Goal: Book appointment/travel/reservation

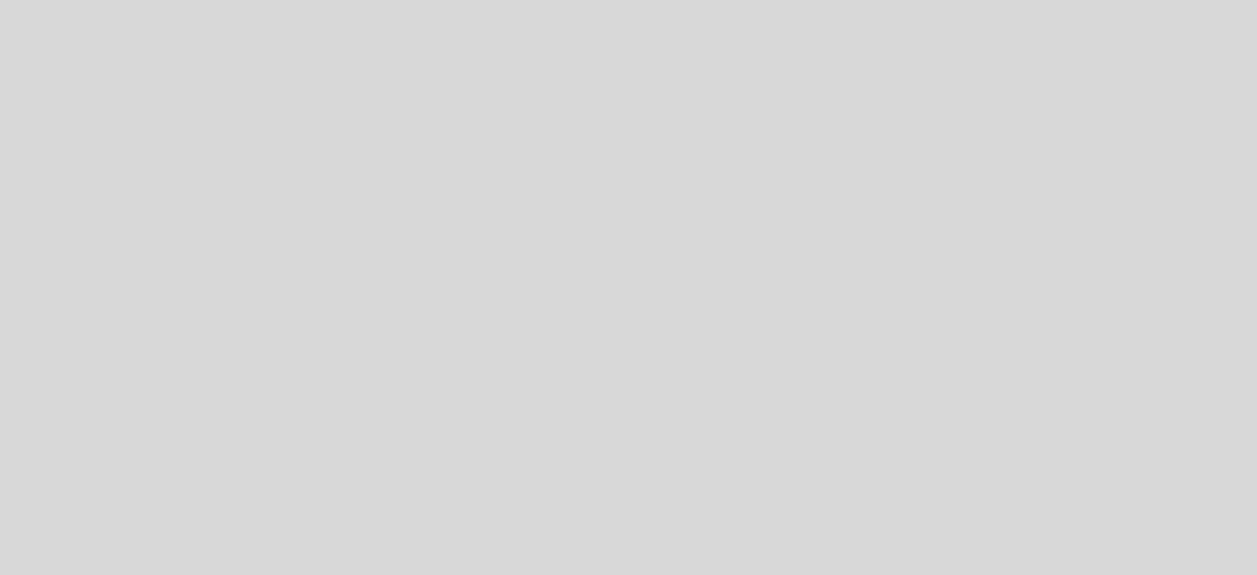
select select "es"
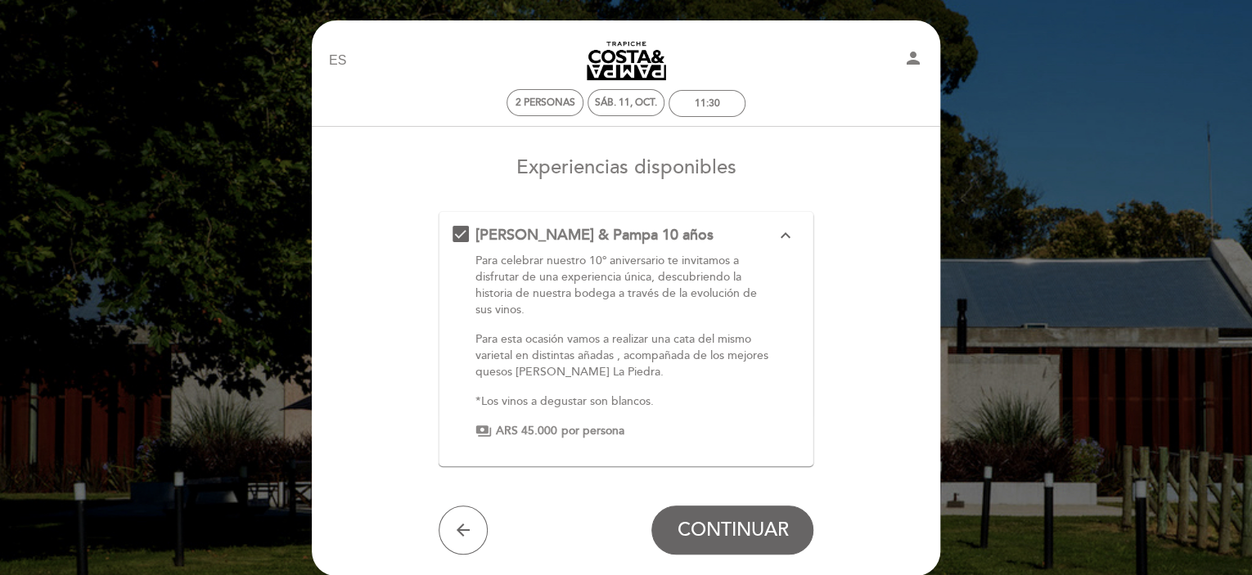
click at [782, 232] on icon "expand_less" at bounding box center [785, 236] width 20 height 20
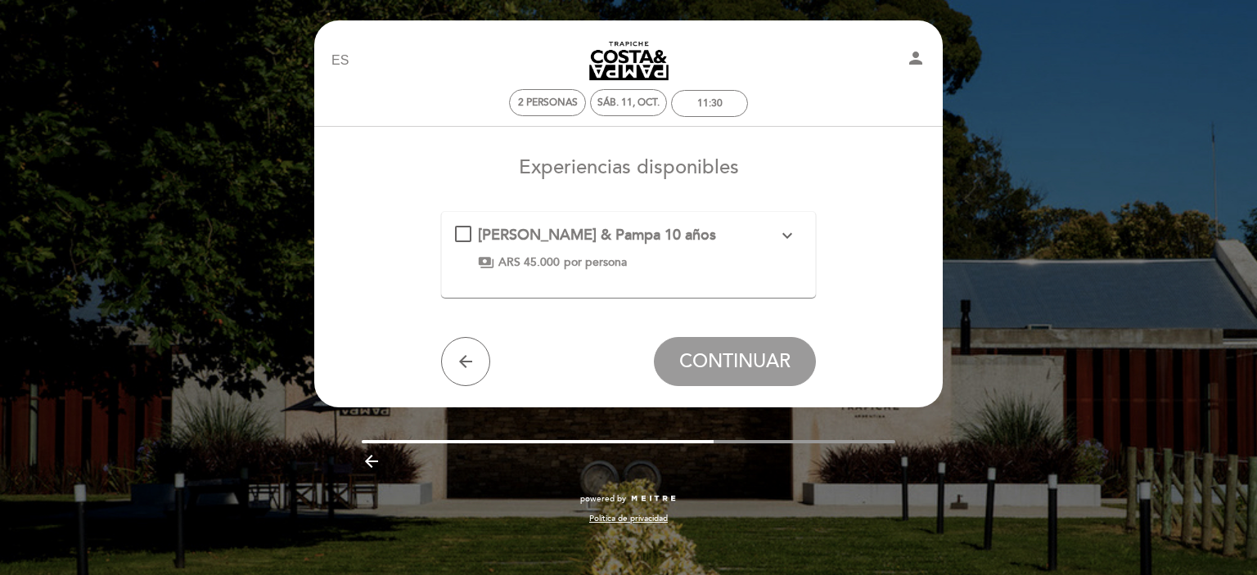
click at [784, 232] on icon "expand_more" at bounding box center [788, 236] width 20 height 20
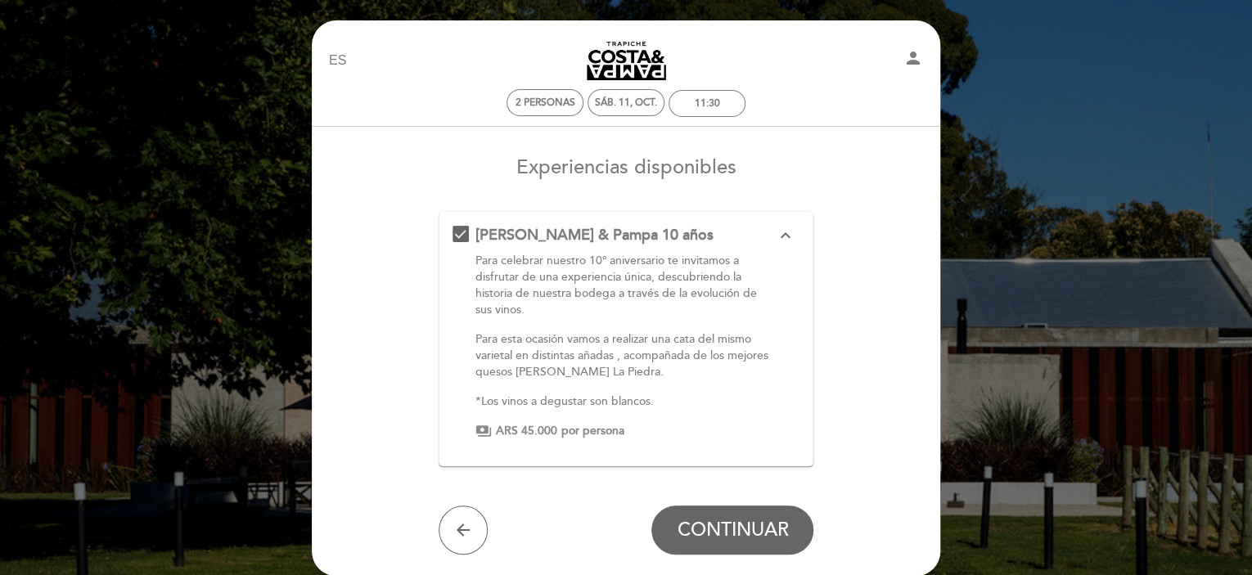
click at [463, 232] on div "[PERSON_NAME] & Pampa 10 años expand_less Para celebrar nuestro 10º aniversario…" at bounding box center [627, 332] width 348 height 214
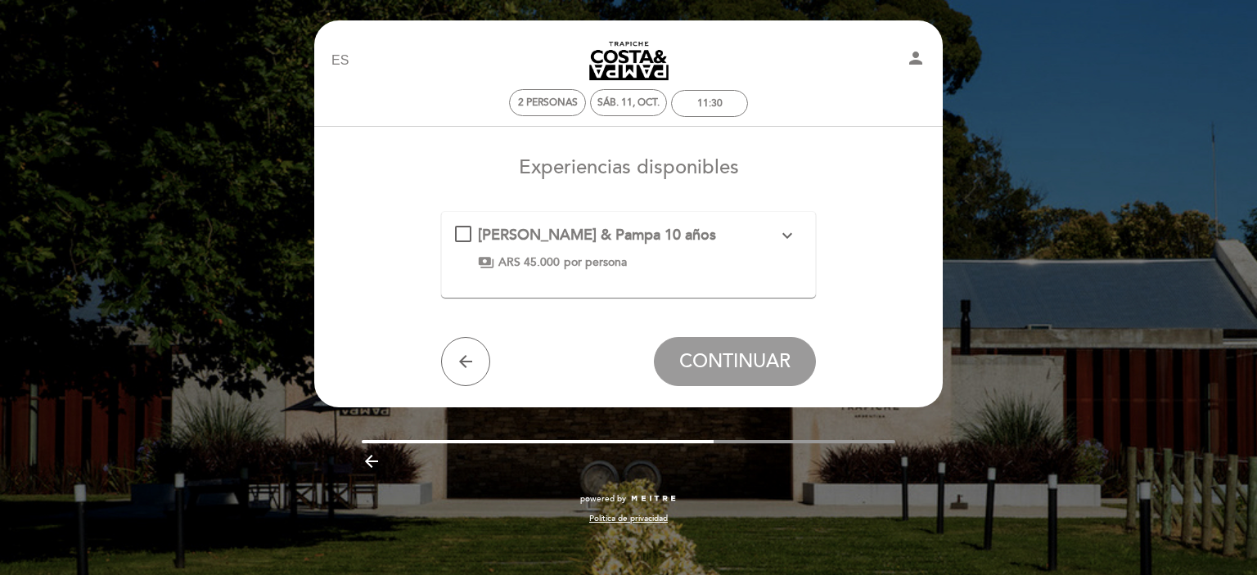
click at [463, 232] on div "[PERSON_NAME] & Pampa 10 años expand_more Para celebrar nuestro 10º aniversario…" at bounding box center [629, 248] width 348 height 46
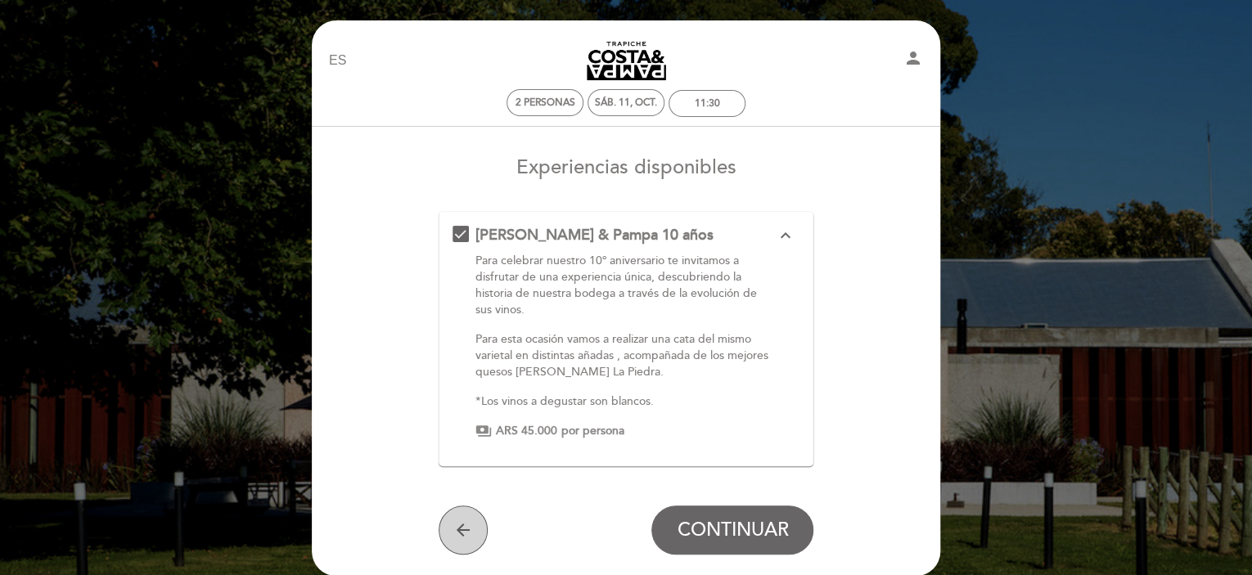
click at [454, 530] on icon "arrow_back" at bounding box center [463, 531] width 20 height 20
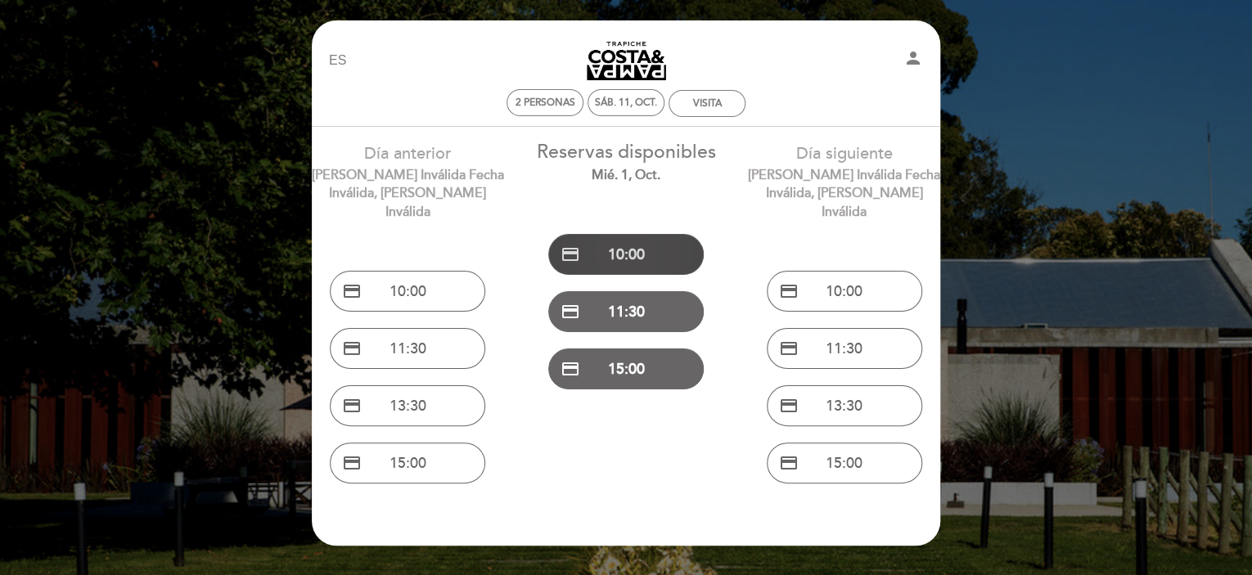
click at [641, 241] on button "credit_card 10:00" at bounding box center [626, 254] width 156 height 41
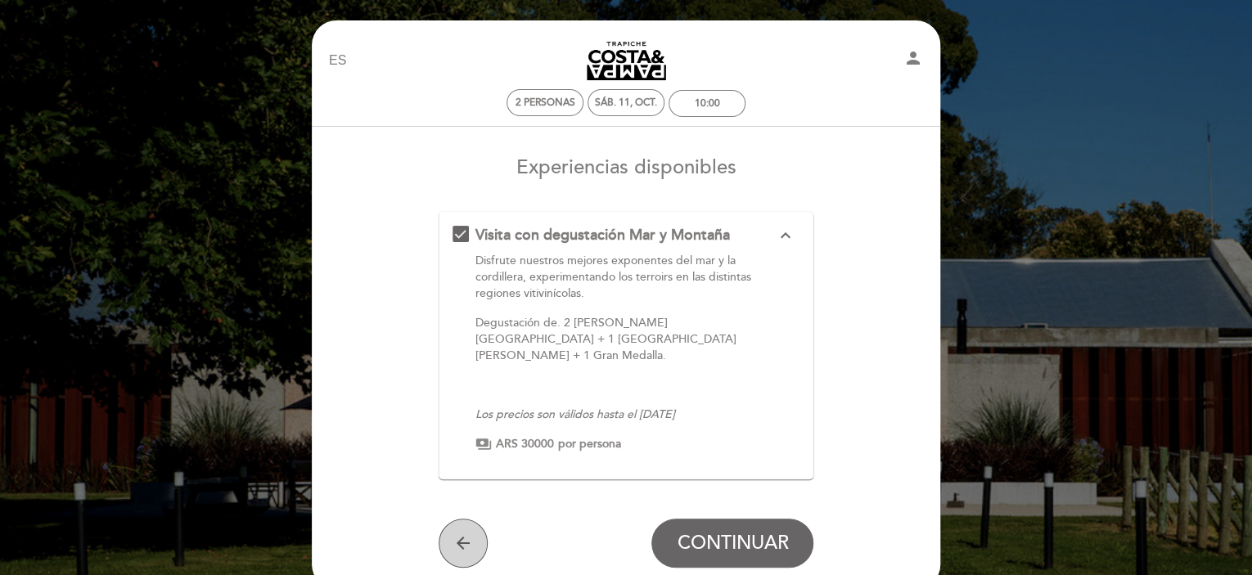
click at [471, 536] on icon "arrow_back" at bounding box center [463, 544] width 20 height 20
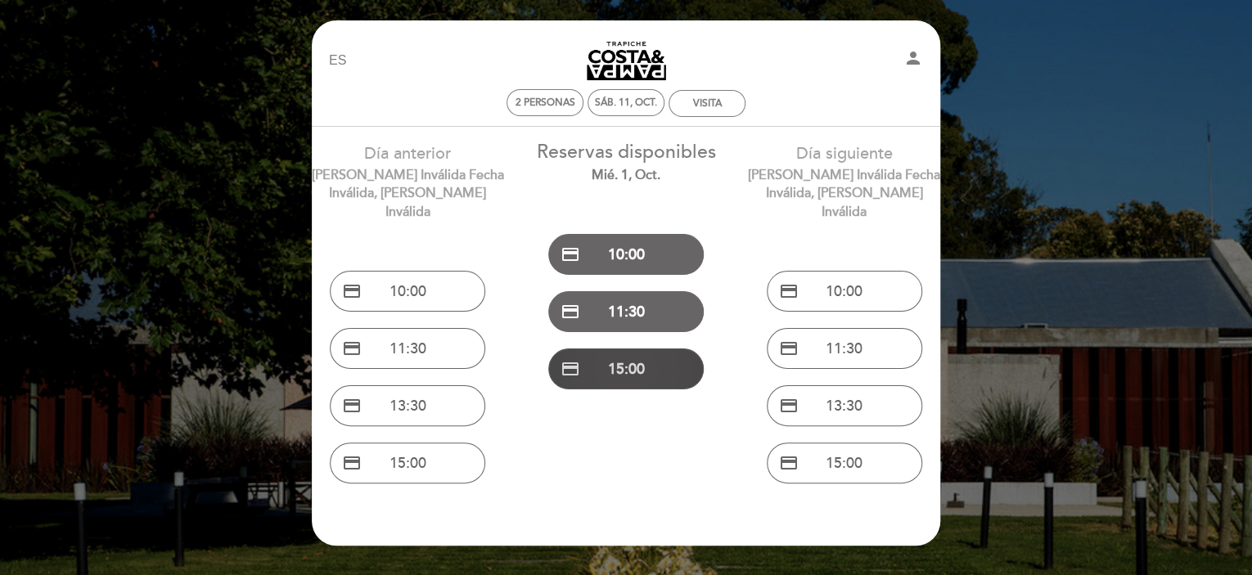
click at [614, 374] on button "credit_card 15:00" at bounding box center [626, 369] width 156 height 41
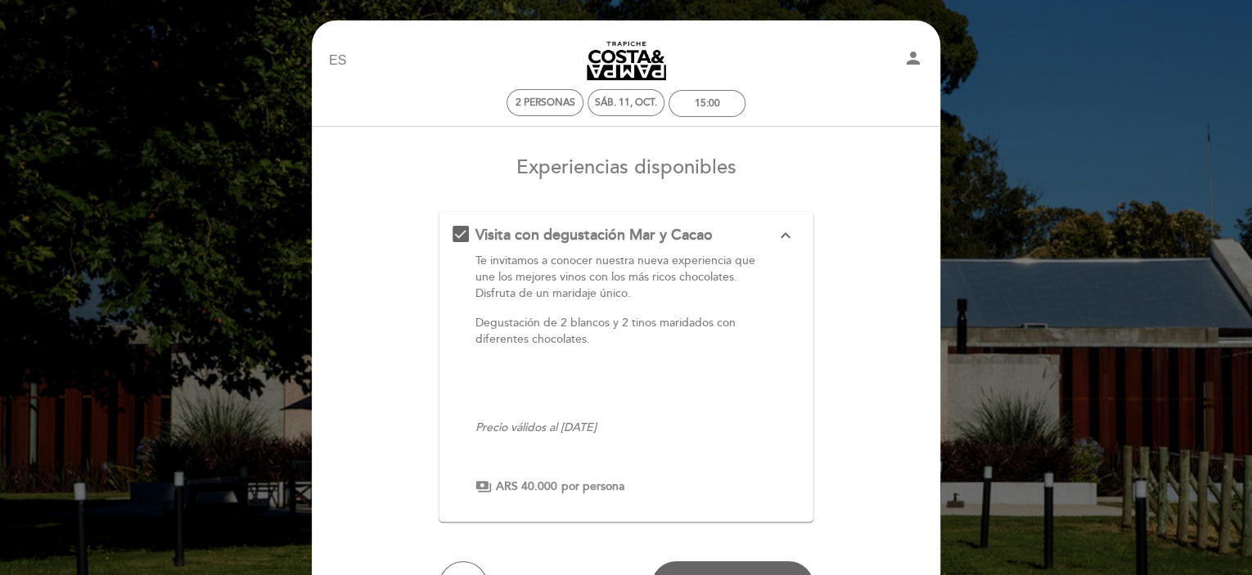
scroll to position [136, 0]
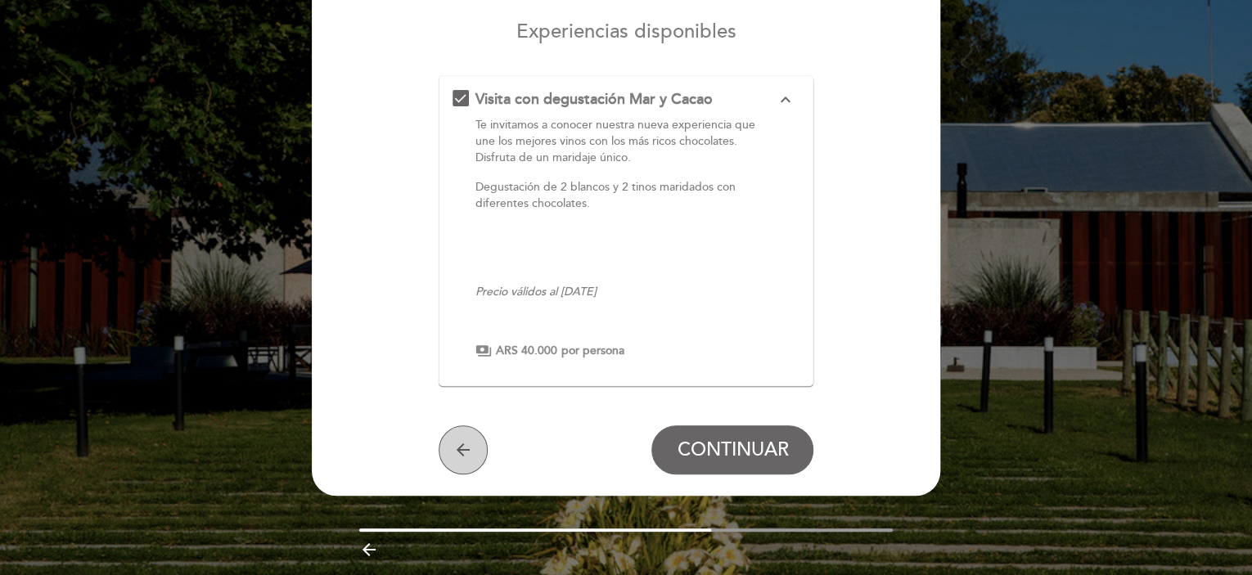
click at [466, 451] on icon "arrow_back" at bounding box center [463, 450] width 20 height 20
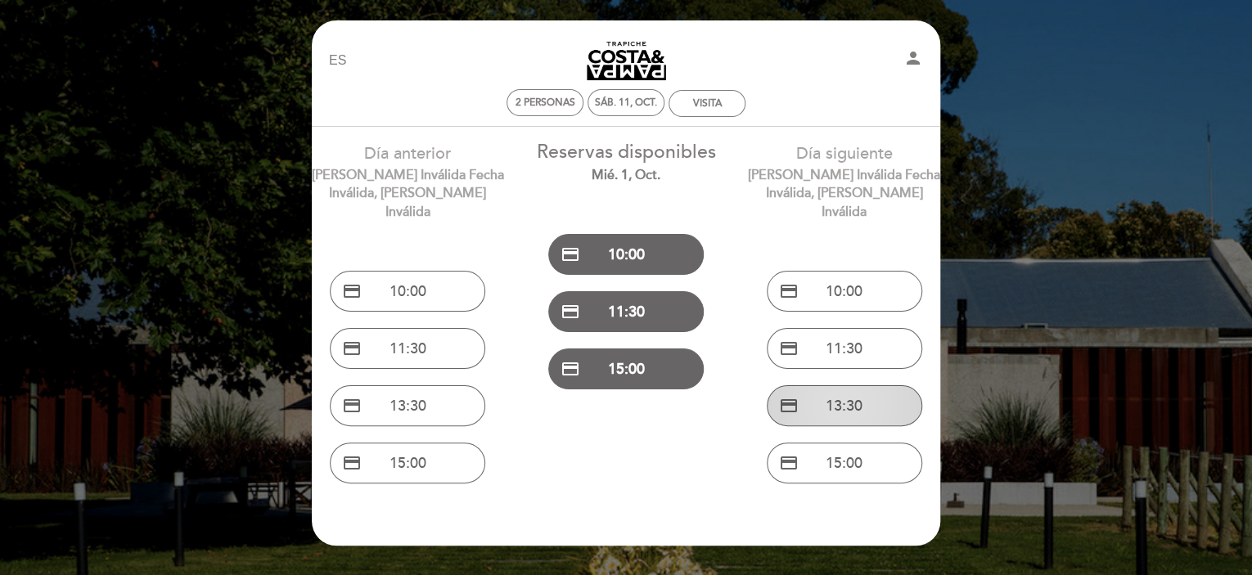
click at [859, 390] on button "credit_card 13:30" at bounding box center [845, 405] width 156 height 41
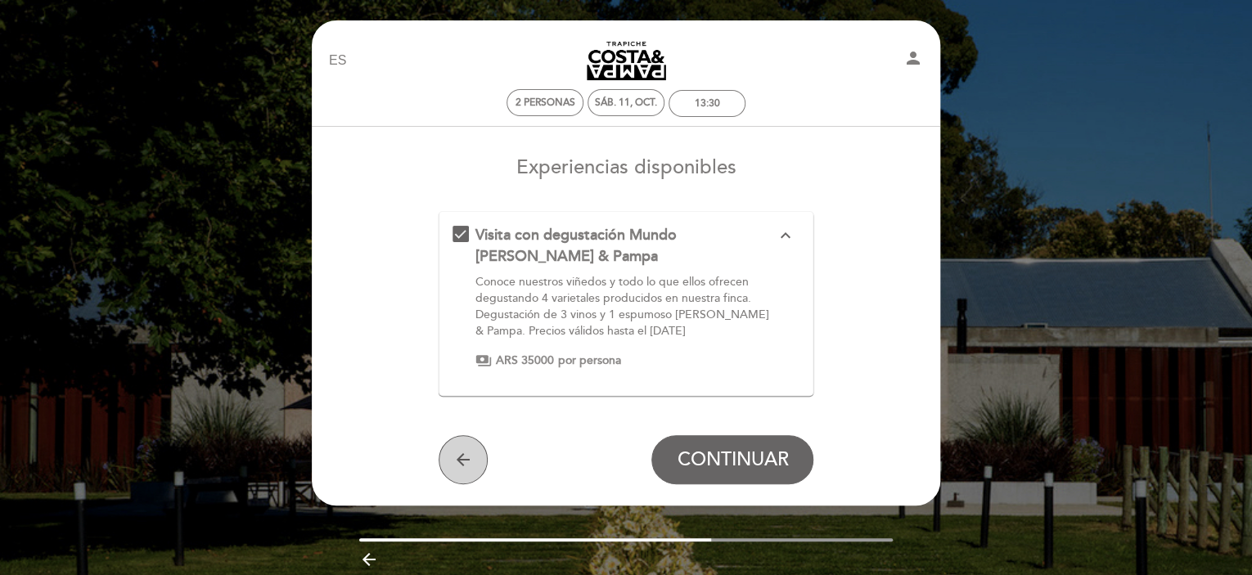
click at [462, 461] on icon "arrow_back" at bounding box center [463, 460] width 20 height 20
